Goal: Task Accomplishment & Management: Manage account settings

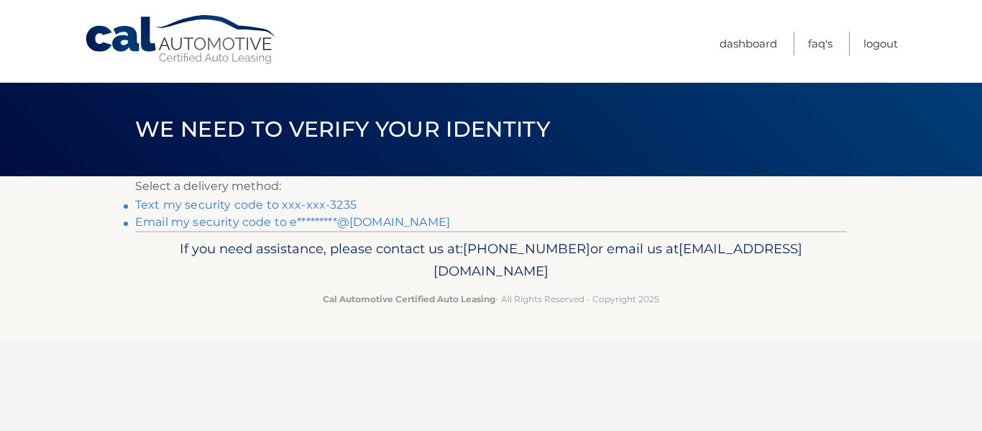
click at [333, 205] on link "Text my security code to xxx-xxx-3235" at bounding box center [246, 205] width 222 height 14
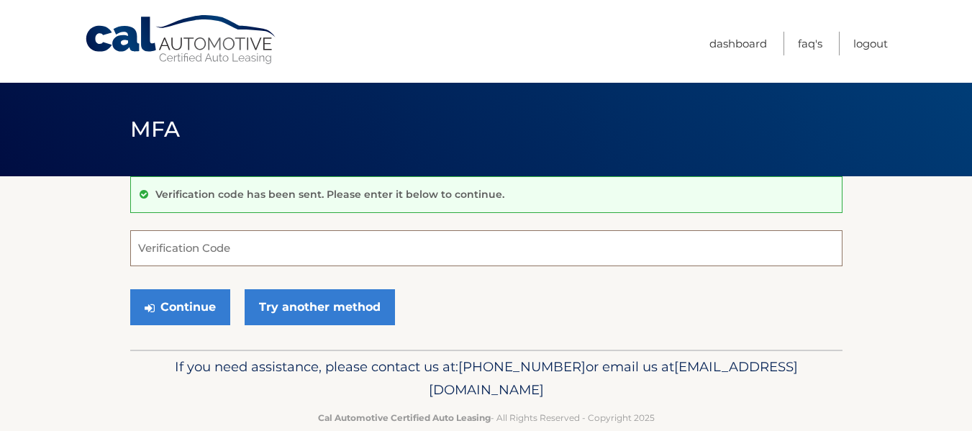
click at [229, 251] on input "Verification Code" at bounding box center [486, 248] width 712 height 36
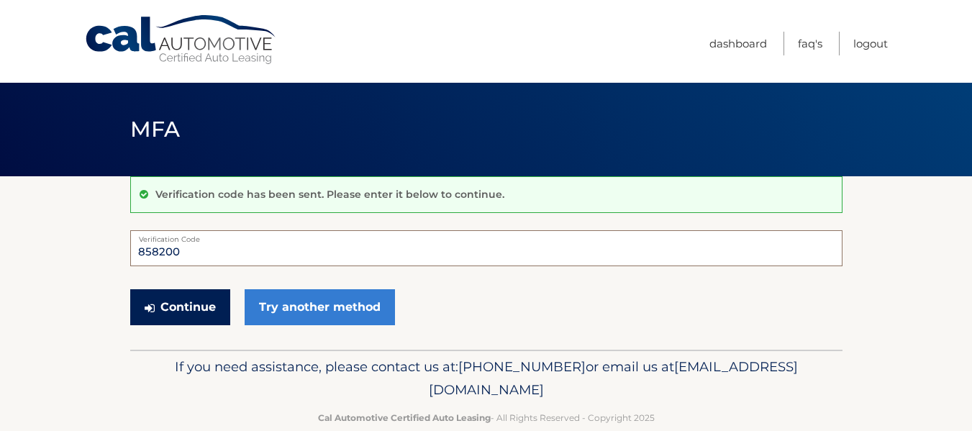
type input "858200"
click at [191, 309] on button "Continue" at bounding box center [180, 307] width 100 height 36
click at [865, 47] on link "Logout" at bounding box center [870, 44] width 35 height 24
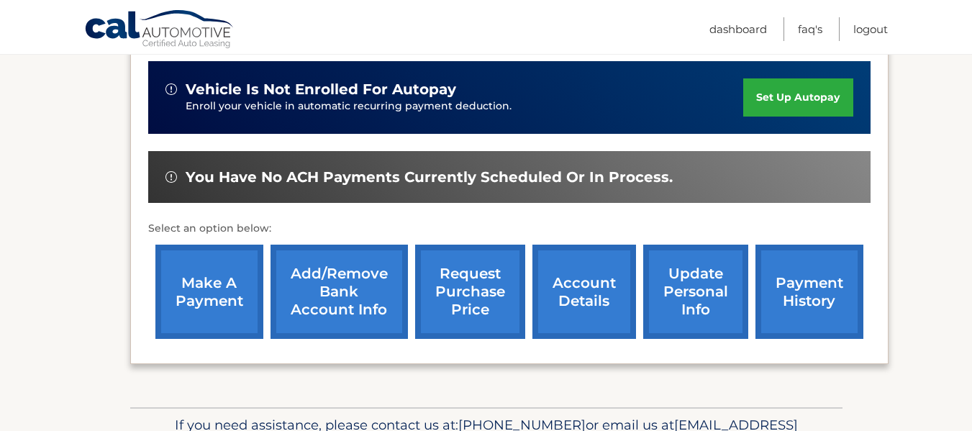
scroll to position [386, 0]
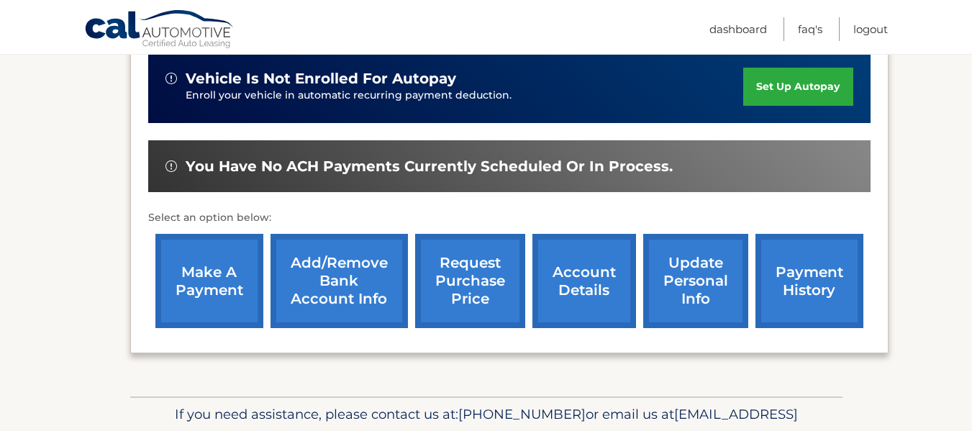
click at [206, 282] on link "make a payment" at bounding box center [209, 281] width 108 height 94
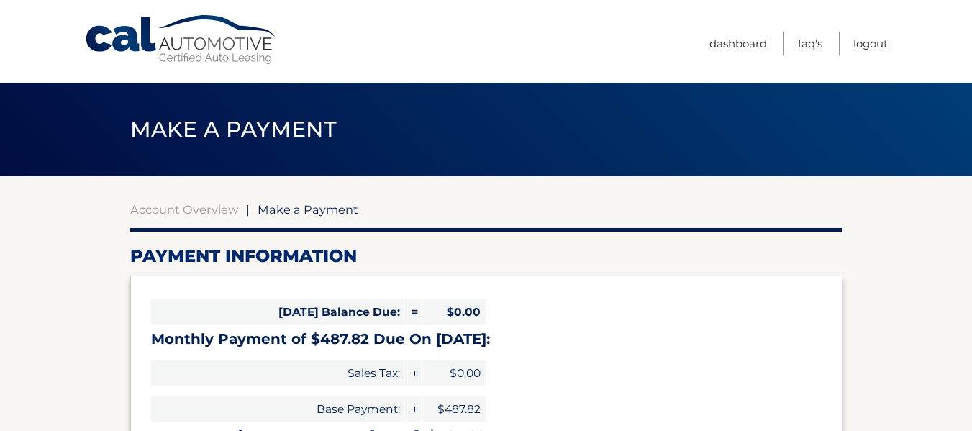
select select "YmVmMDA1OWYtYWEzYy00ZGViLTg2ZGMtYTJjODNhOWViODU2"
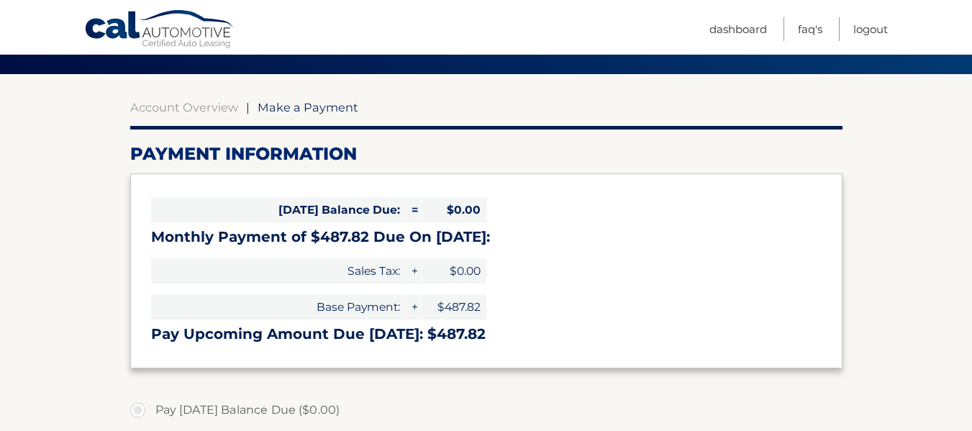
scroll to position [118, 0]
